Goal: Task Accomplishment & Management: Use online tool/utility

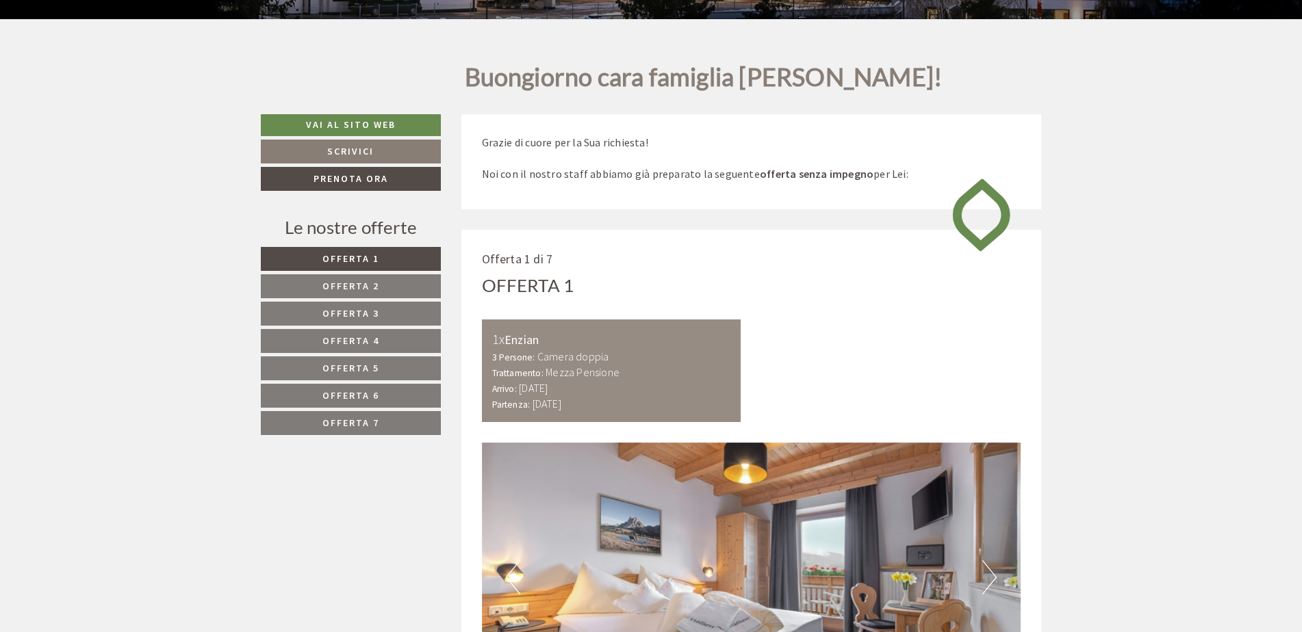
scroll to position [616, 0]
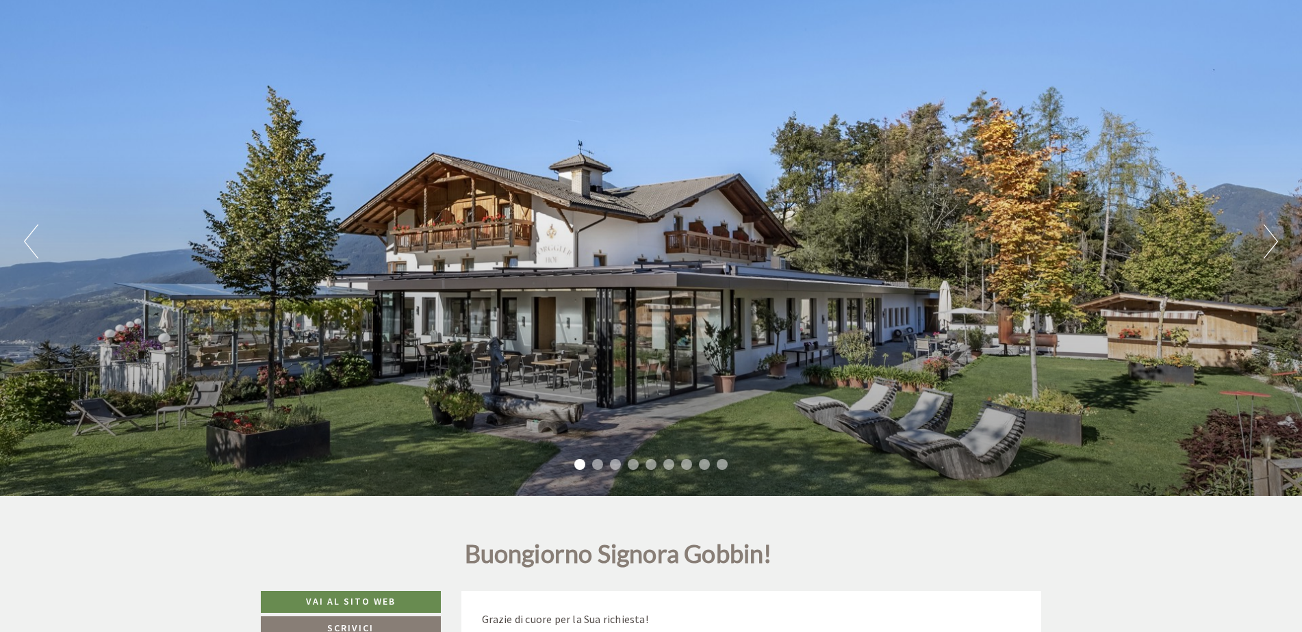
scroll to position [548, 0]
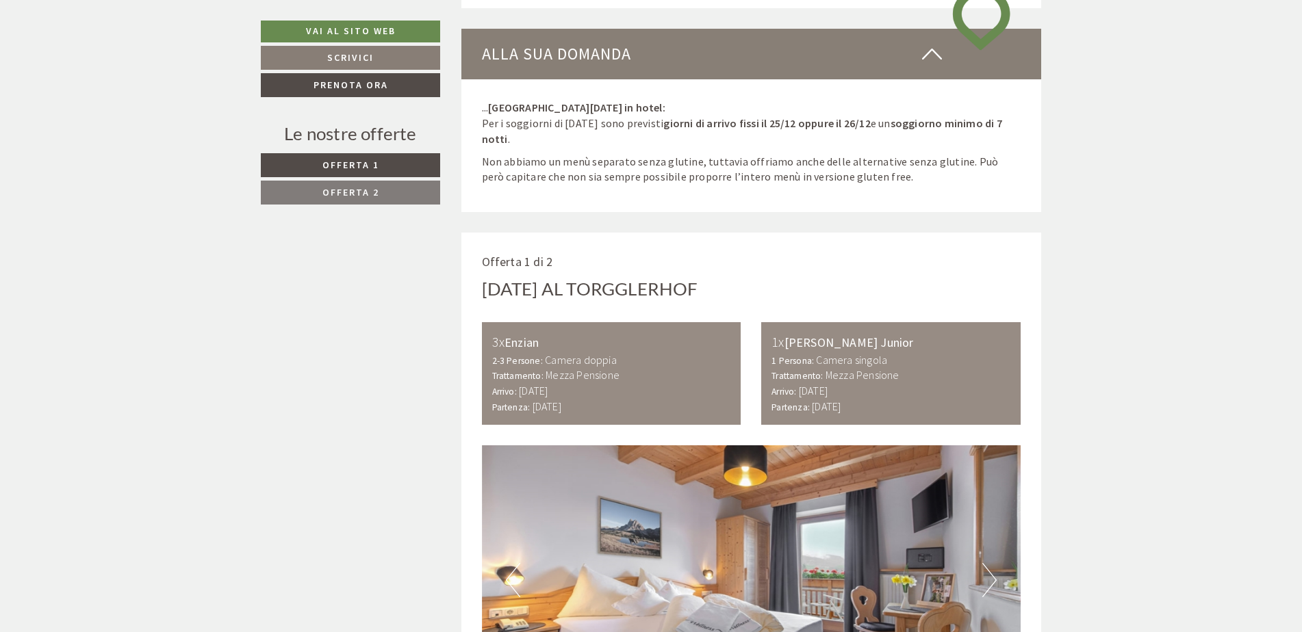
scroll to position [821, 0]
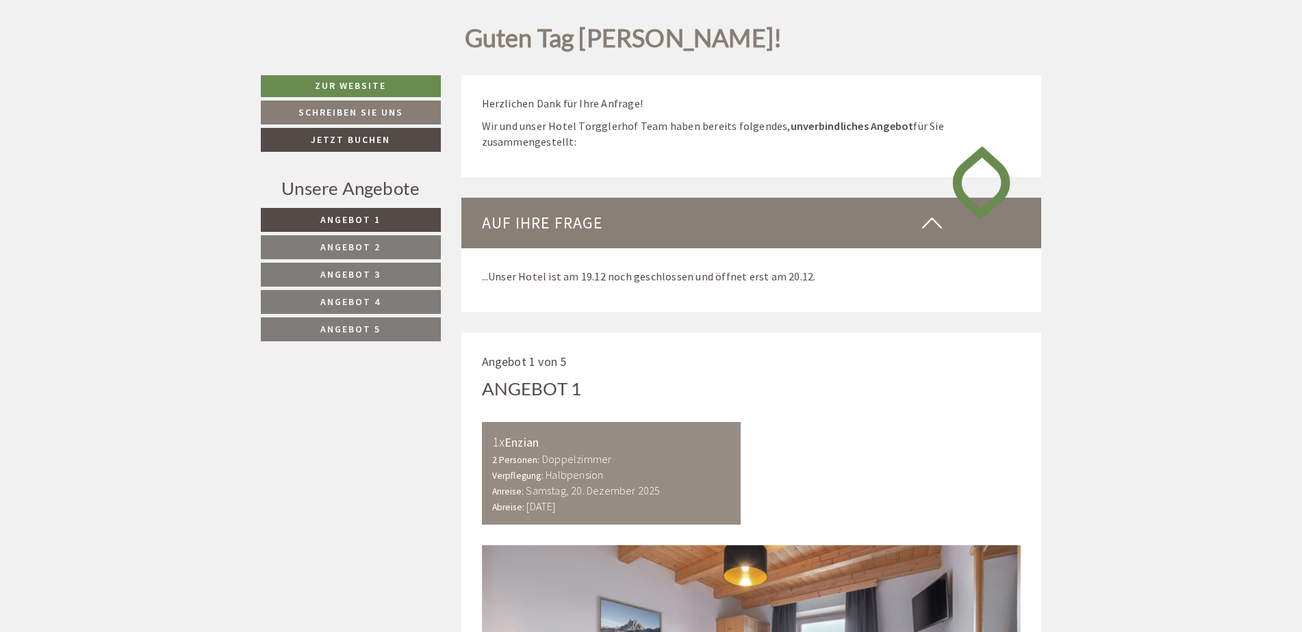
scroll to position [753, 0]
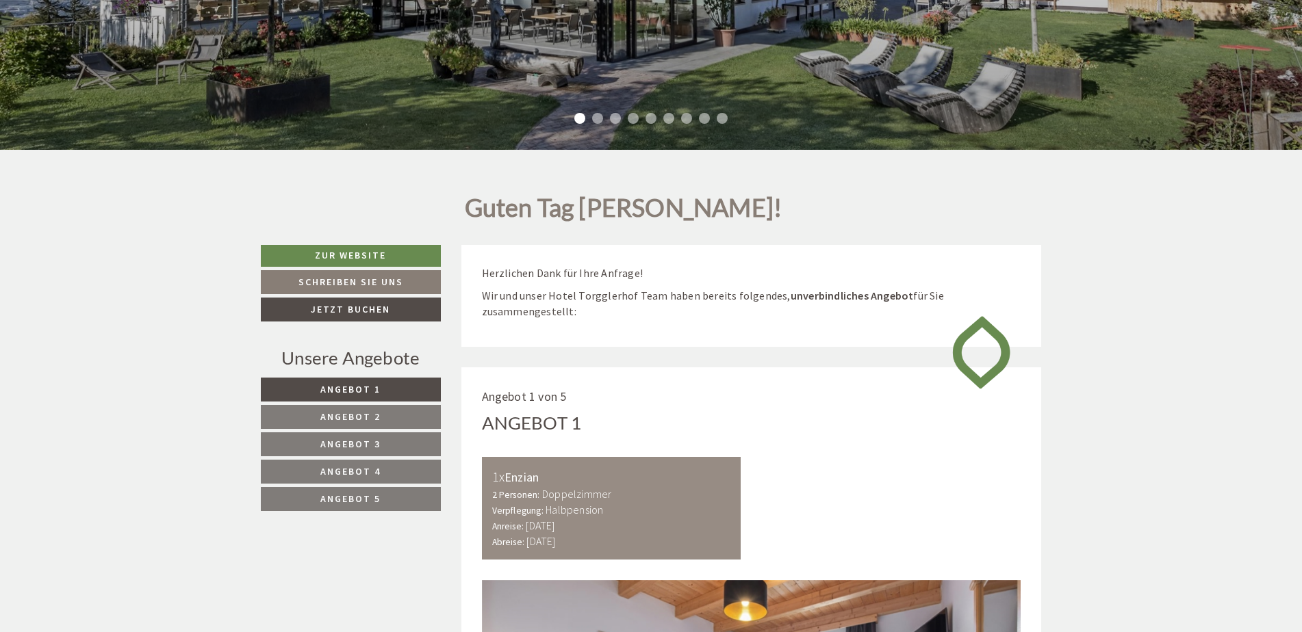
scroll to position [479, 0]
